Goal: Task Accomplishment & Management: Use online tool/utility

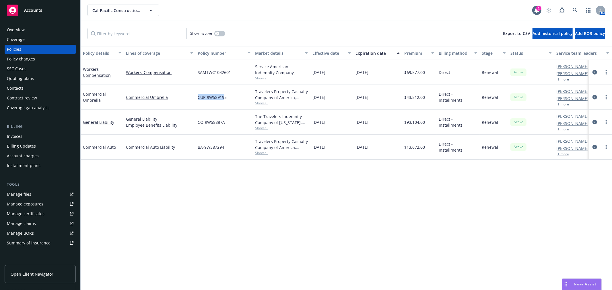
drag, startPoint x: 196, startPoint y: 98, endPoint x: 225, endPoint y: 101, distance: 28.5
click at [225, 101] on div "CUP-9W589195" at bounding box center [223, 97] width 57 height 25
drag, startPoint x: 197, startPoint y: 123, endPoint x: 223, endPoint y: 125, distance: 25.8
click at [223, 125] on span "CO-9W58887A" at bounding box center [211, 122] width 27 height 6
copy span "CO-9W58887A"
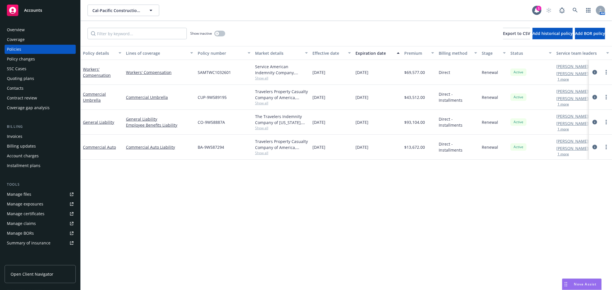
click at [32, 10] on span "Accounts" at bounding box center [33, 10] width 18 height 5
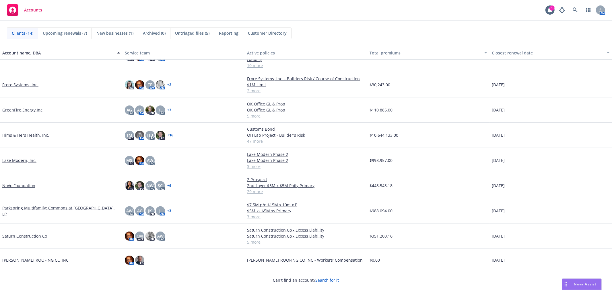
scroll to position [131, 0]
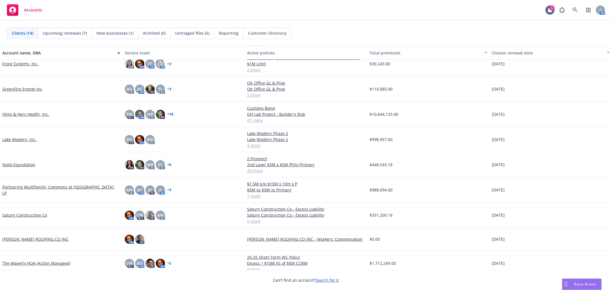
click at [26, 86] on link "GreenFire Energy Inc" at bounding box center [22, 89] width 40 height 6
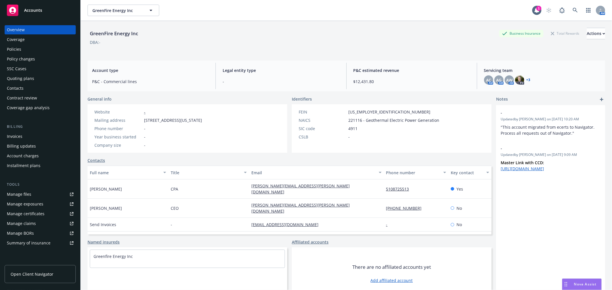
click at [39, 14] on div "Accounts" at bounding box center [40, 10] width 67 height 11
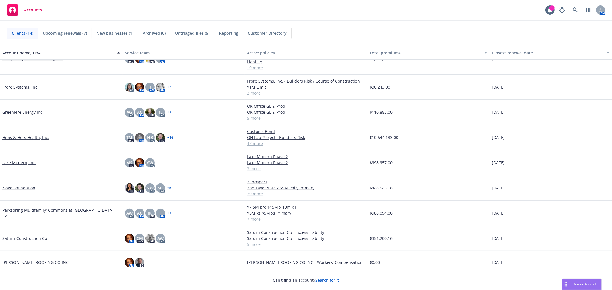
scroll to position [131, 0]
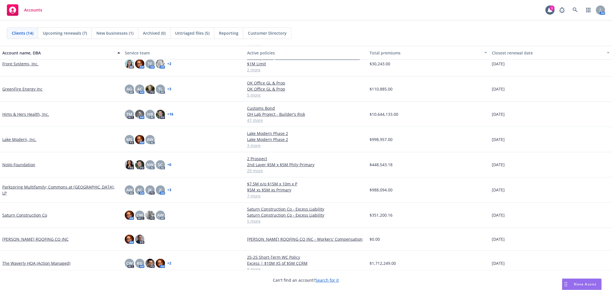
click at [26, 212] on link "Saturn Construction Co" at bounding box center [24, 215] width 45 height 6
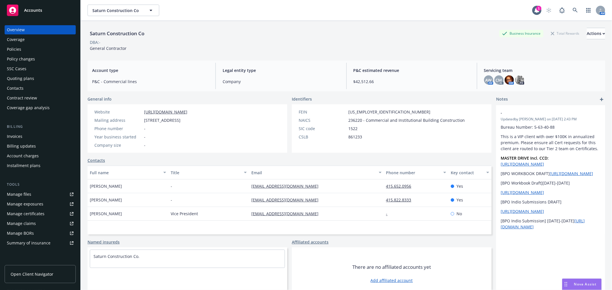
click at [42, 197] on link "Manage files" at bounding box center [40, 194] width 71 height 9
click at [29, 48] on div "Policies" at bounding box center [40, 49] width 67 height 9
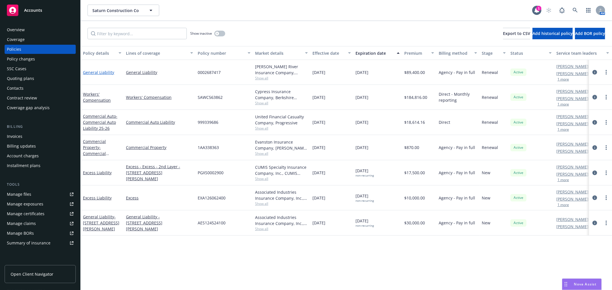
click at [102, 70] on link "General Liability" at bounding box center [98, 72] width 31 height 5
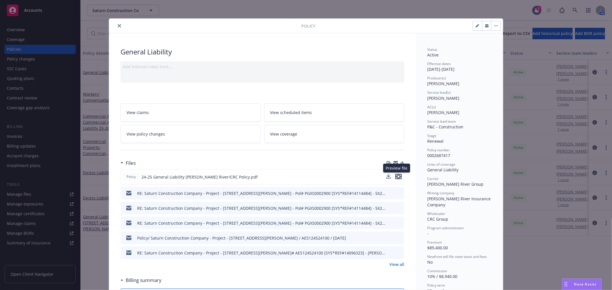
click at [397, 176] on icon "preview file" at bounding box center [398, 177] width 5 height 4
click at [388, 176] on icon "download file" at bounding box center [389, 176] width 5 height 5
click at [118, 25] on icon "close" at bounding box center [119, 25] width 3 height 3
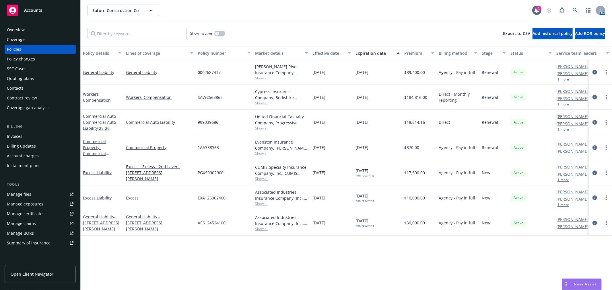
click at [566, 283] on icon "Drag to move" at bounding box center [565, 284] width 3 height 5
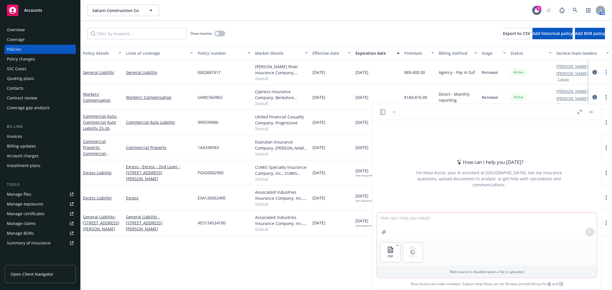
click at [429, 219] on textarea at bounding box center [487, 226] width 220 height 26
type textarea "y"
click at [574, 217] on textarea "You are a construction insurance expert. Review the attached prior term policy …" at bounding box center [487, 226] width 220 height 26
type textarea "You are a construction insurance expert. Review the attached prior term policy …"
click at [589, 231] on icon at bounding box center [589, 232] width 4 height 4
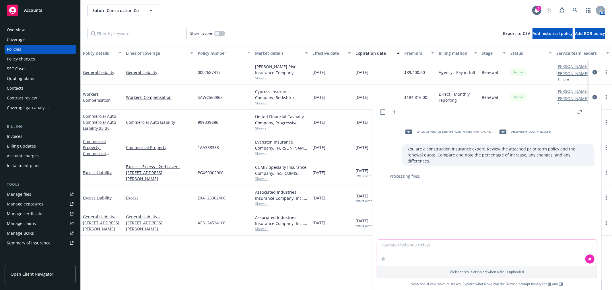
click at [461, 247] on textarea at bounding box center [487, 253] width 220 height 26
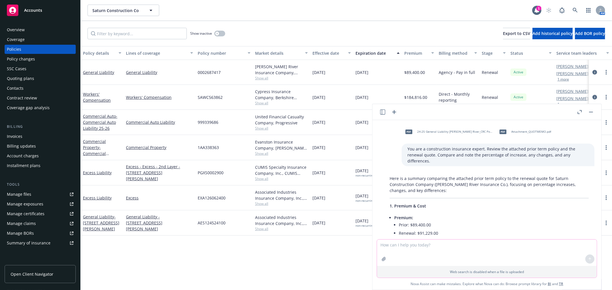
click at [418, 250] on textarea at bounding box center [487, 253] width 220 height 26
type textarea "w"
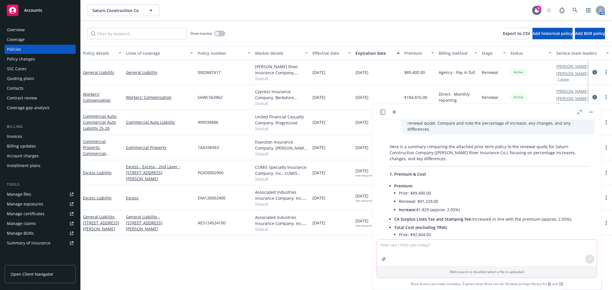
scroll to position [64, 0]
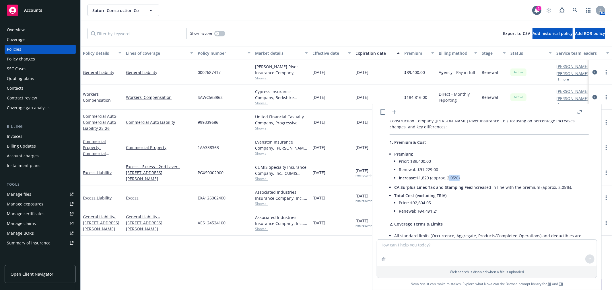
drag, startPoint x: 448, startPoint y: 171, endPoint x: 457, endPoint y: 171, distance: 9.8
click at [457, 174] on li "Increase: $1,829 (approx. 2.05%)" at bounding box center [494, 178] width 190 height 8
copy li "2.05%"
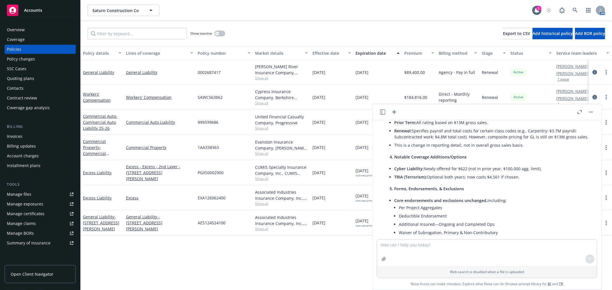
scroll to position [213, 0]
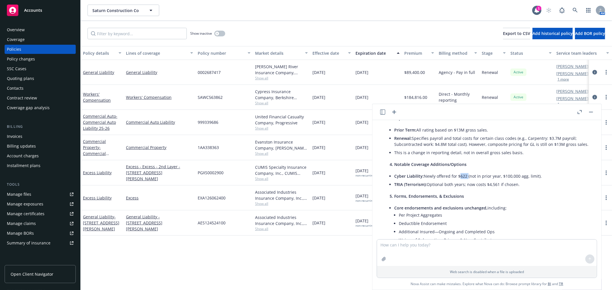
drag, startPoint x: 458, startPoint y: 169, endPoint x: 466, endPoint y: 169, distance: 8.6
click at [466, 172] on li "Cyber Liability: Newly offered for $622 (not in prior year, $100,000 agg. limit…" at bounding box center [491, 176] width 194 height 8
copy li "$622"
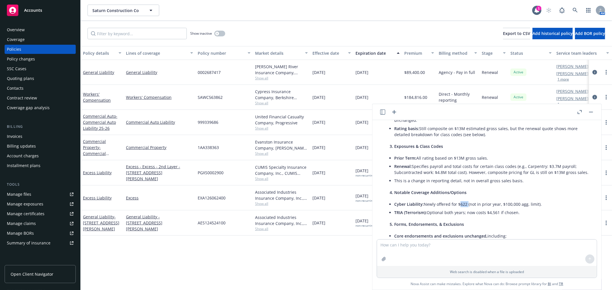
scroll to position [200, 0]
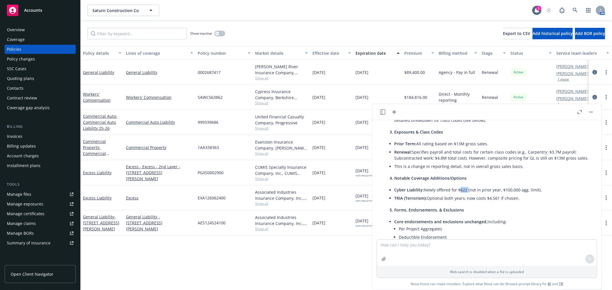
click at [37, 13] on div "Accounts" at bounding box center [40, 10] width 67 height 11
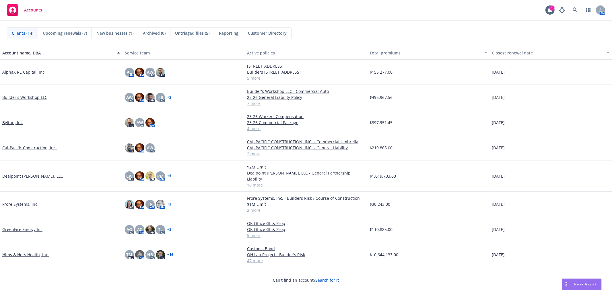
click at [35, 147] on link "Cal-Pacific Construction, Inc." at bounding box center [29, 148] width 54 height 6
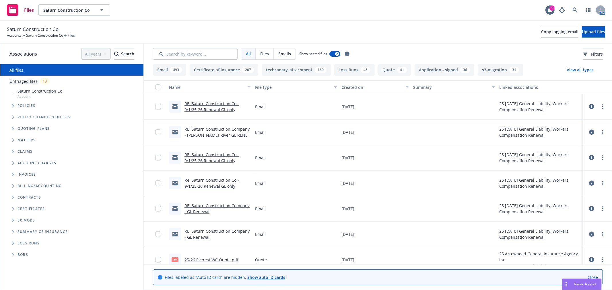
click at [31, 243] on span "Loss Runs" at bounding box center [28, 243] width 22 height 3
click at [12, 242] on icon "Folder Tree Example" at bounding box center [13, 243] width 2 height 3
click at [21, 262] on link "2025" at bounding box center [21, 265] width 9 height 6
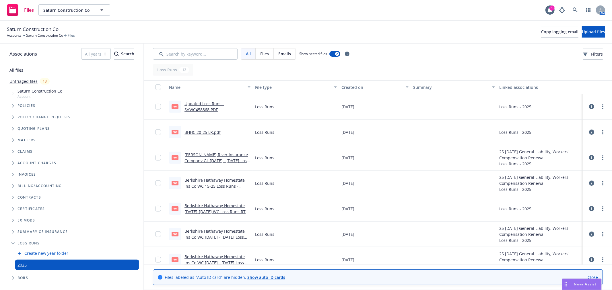
click at [223, 159] on link "James River Insurance Company GL 2008 - 2025 Loss Runs - Valued 2025-07-17.PDF" at bounding box center [216, 160] width 64 height 17
click at [599, 158] on link "more" at bounding box center [602, 157] width 7 height 7
click at [562, 181] on link "Download" at bounding box center [567, 180] width 57 height 11
click at [198, 155] on link "James River Insurance Company GL 2008 - 2025 Loss Runs - Valued 2025-07-17.PDF" at bounding box center [216, 160] width 64 height 17
